Goal: Find specific page/section: Find specific page/section

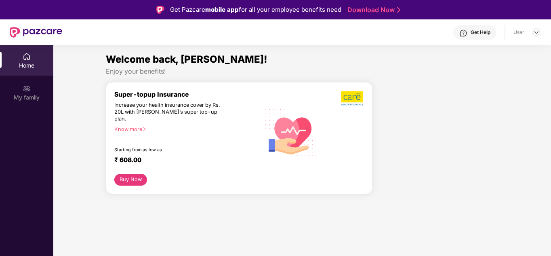
drag, startPoint x: 0, startPoint y: 0, endPoint x: 67, endPoint y: 126, distance: 143.4
click at [67, 126] on div "Welcome back, [PERSON_NAME]! Enjoy your benefits! Super-topup Insurance Increas…" at bounding box center [302, 126] width 504 height 149
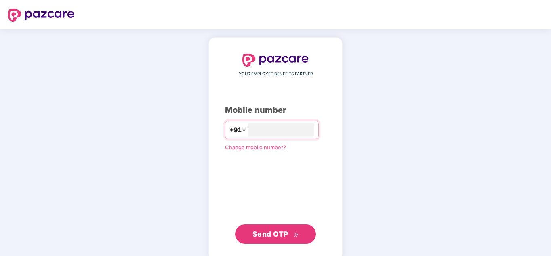
type input "**********"
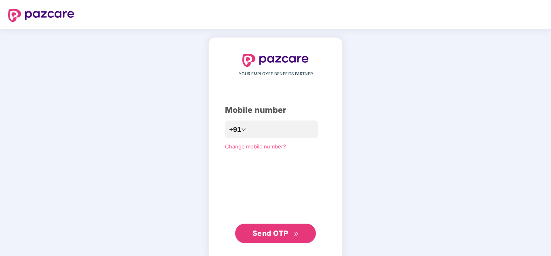
click at [284, 231] on span "Send OTP" at bounding box center [271, 233] width 36 height 8
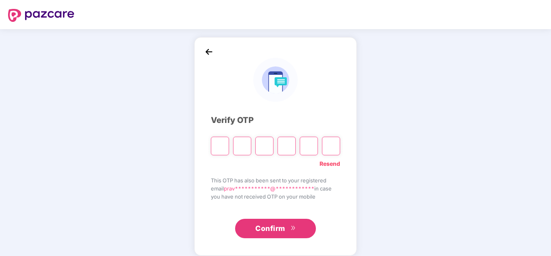
type input "*"
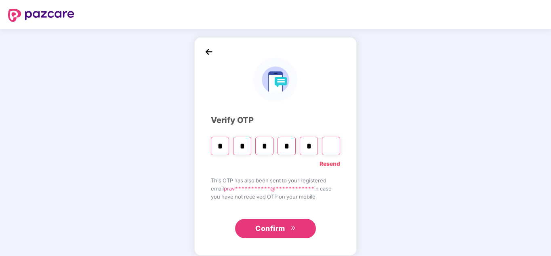
type input "*"
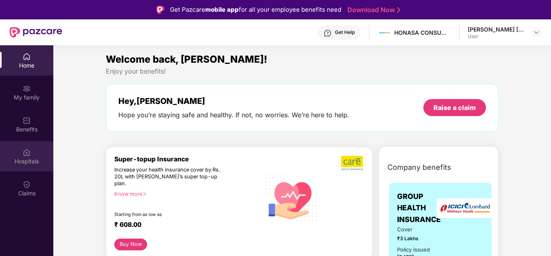
click at [31, 152] on div "Hospitals" at bounding box center [26, 156] width 53 height 30
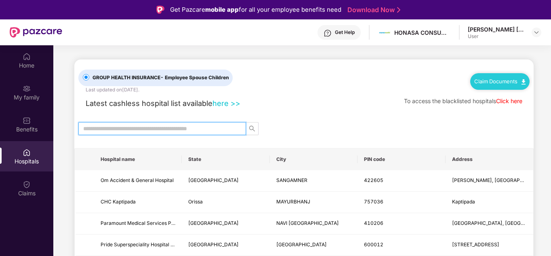
click at [217, 126] on input "text" at bounding box center [159, 128] width 152 height 9
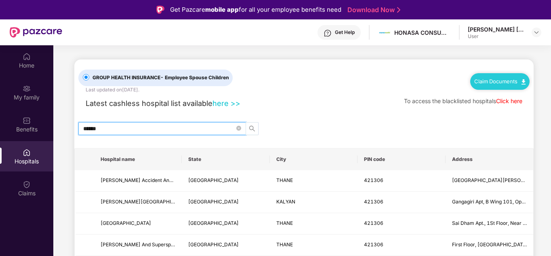
click at [252, 129] on icon "search" at bounding box center [252, 129] width 6 height 6
type input "******"
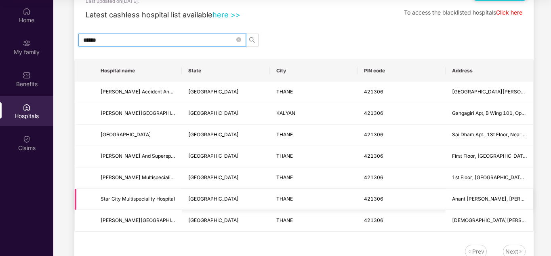
scroll to position [43, 0]
click at [240, 40] on icon "close-circle" at bounding box center [238, 40] width 5 height 5
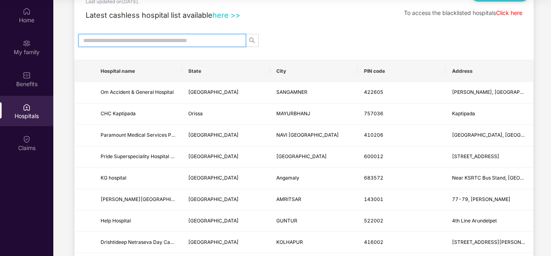
scroll to position [0, 0]
